Goal: Transaction & Acquisition: Purchase product/service

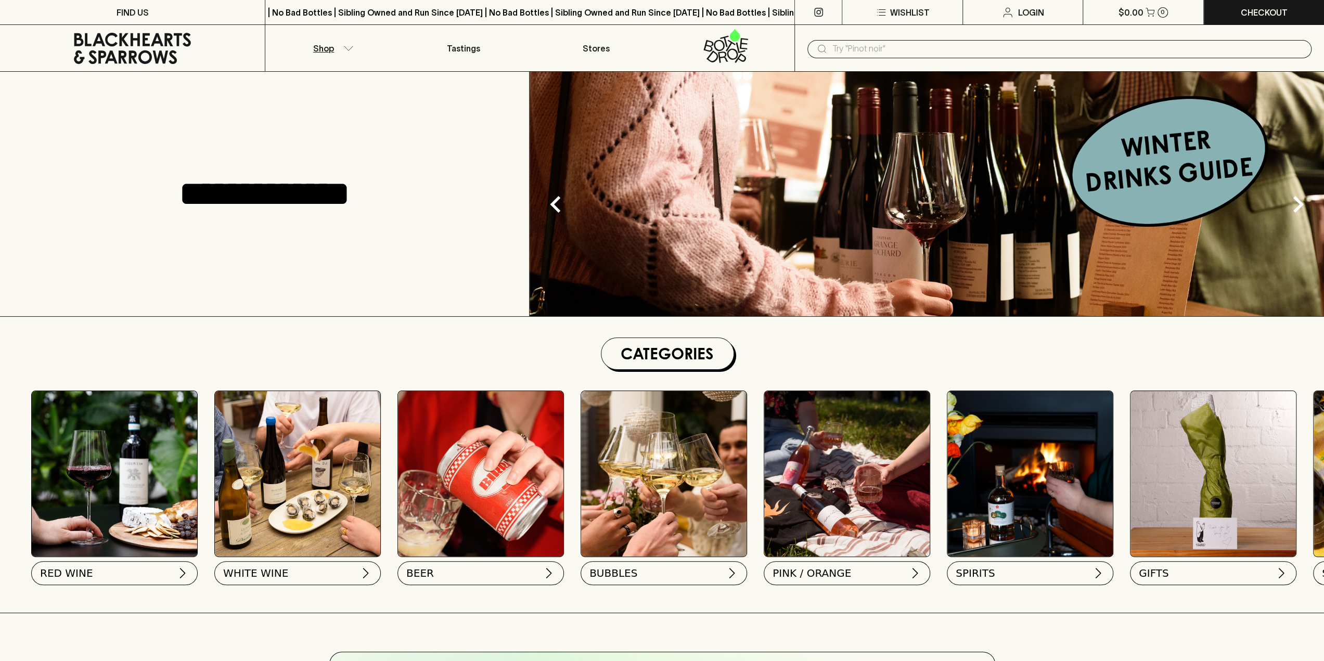
click at [337, 54] on button "Shop" at bounding box center [331, 48] width 132 height 46
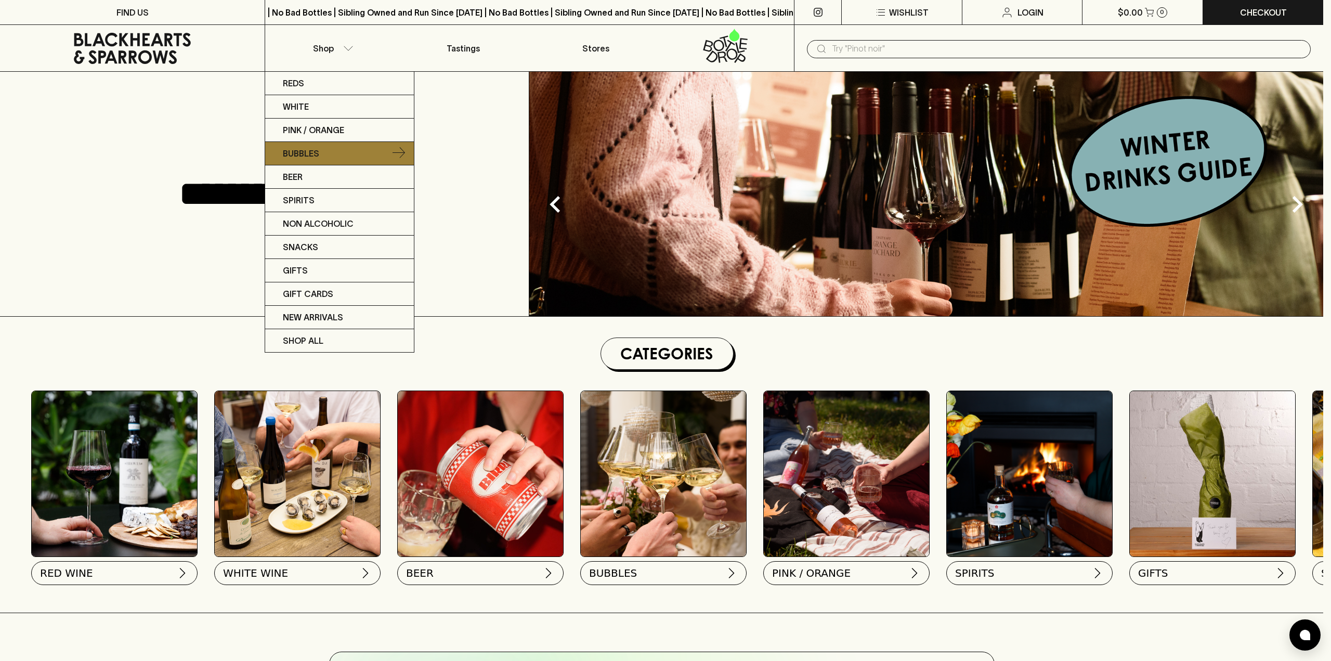
click at [308, 149] on p "Bubbles" at bounding box center [301, 153] width 36 height 12
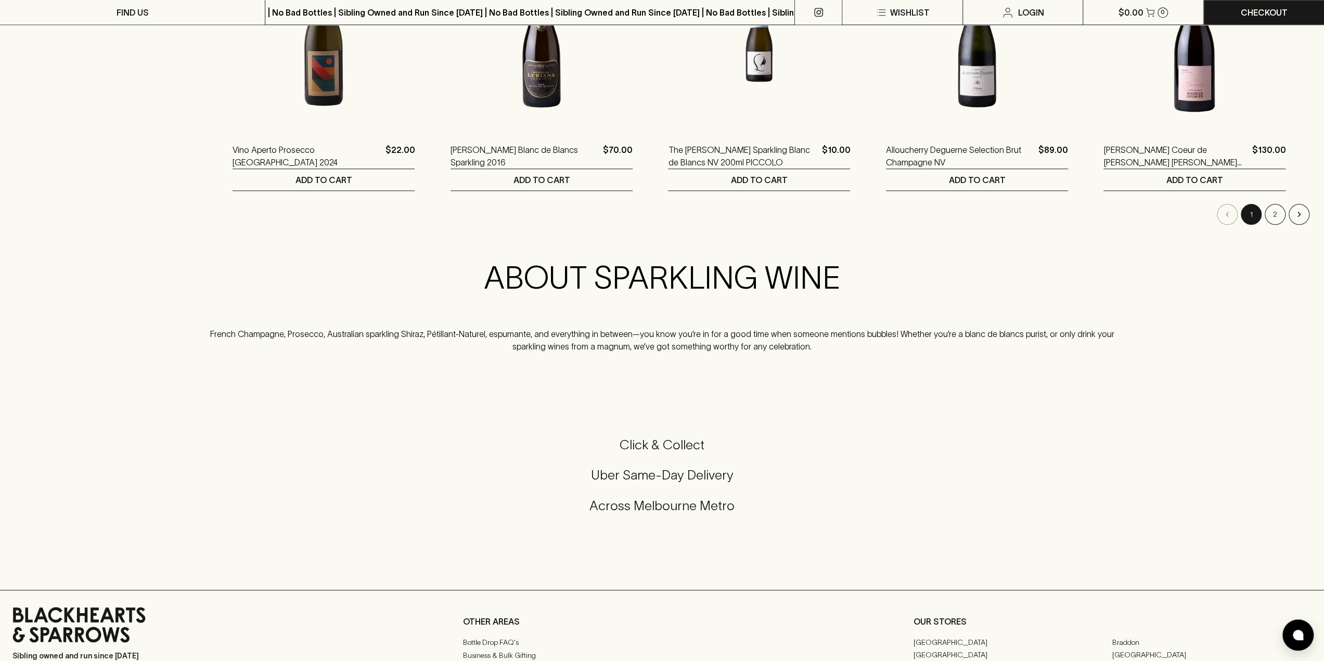
scroll to position [884, 0]
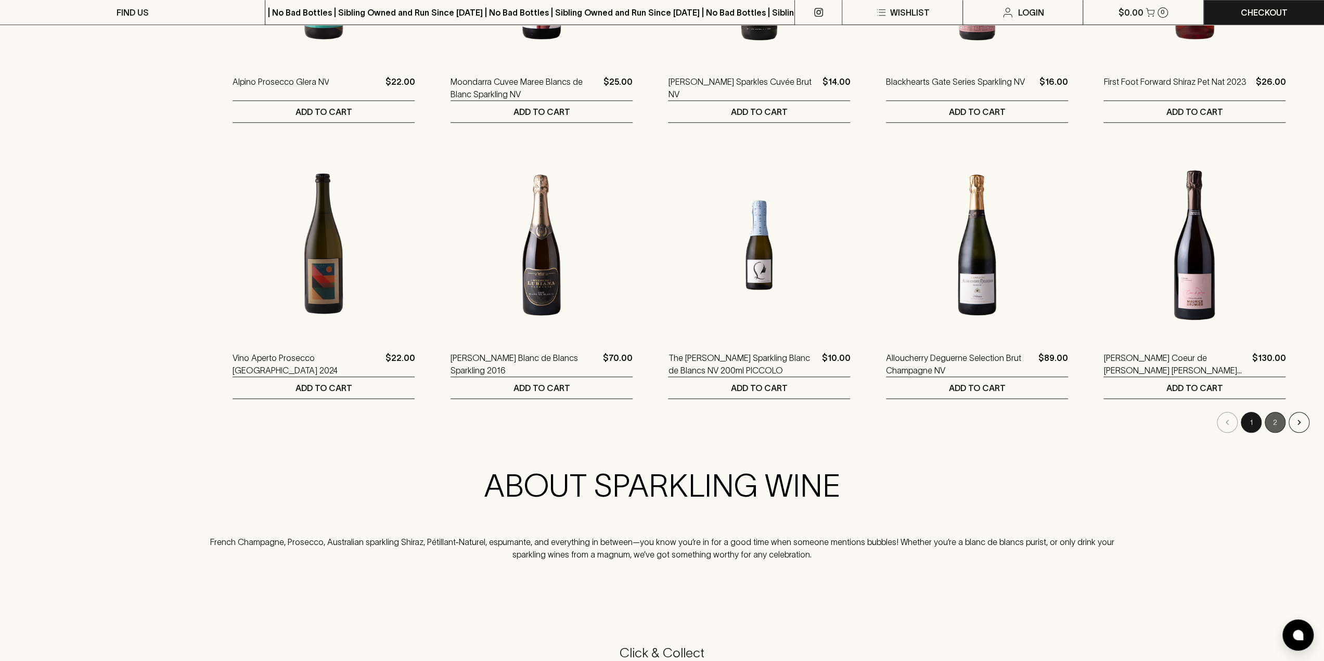
click at [1275, 423] on button "2" at bounding box center [1274, 422] width 21 height 21
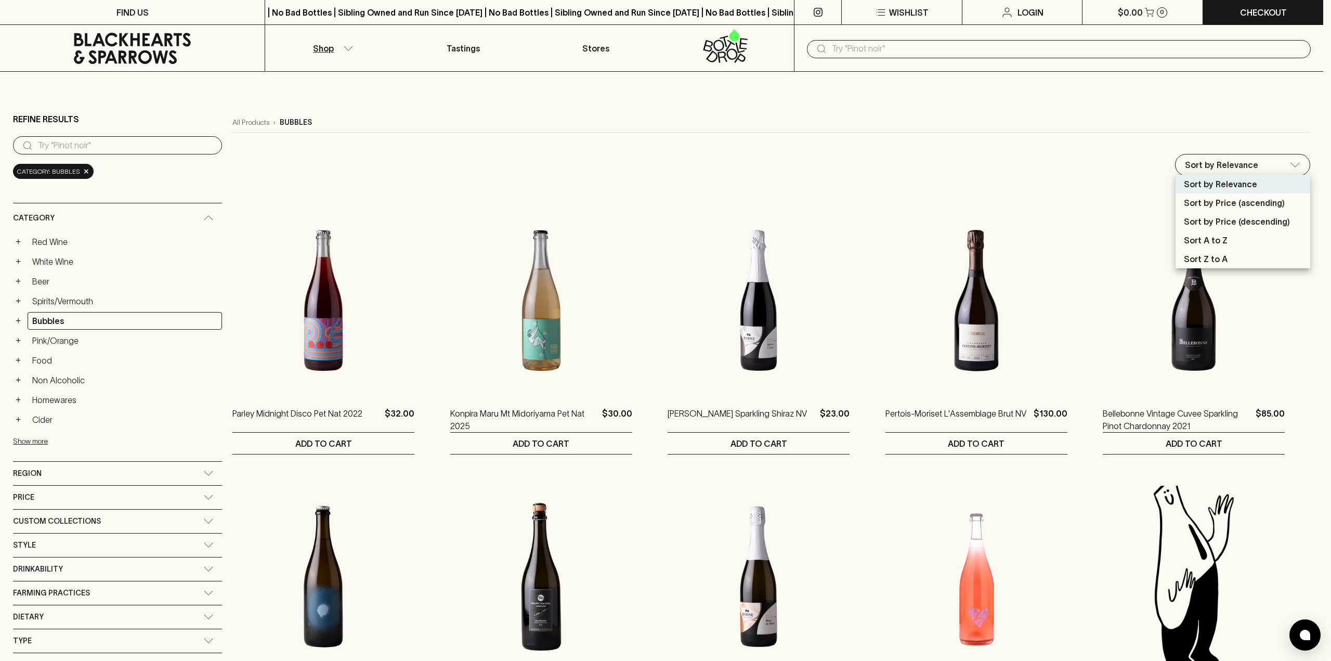
click at [224, 157] on div at bounding box center [665, 330] width 1331 height 661
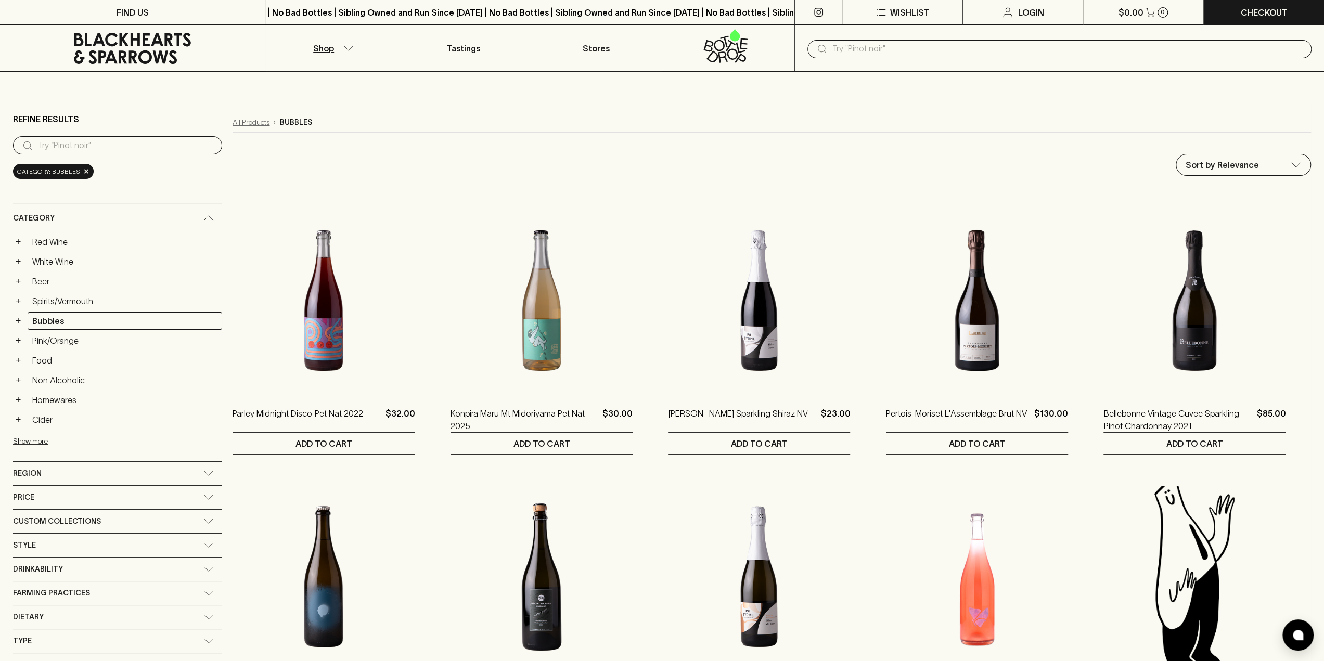
click at [232, 122] on link "All Products" at bounding box center [250, 122] width 37 height 11
